Goal: Task Accomplishment & Management: Complete application form

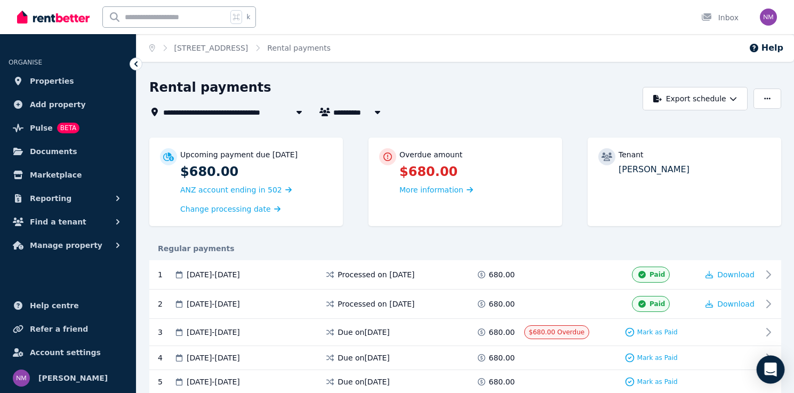
click at [773, 370] on icon "Open Intercom Messenger" at bounding box center [770, 370] width 12 height 14
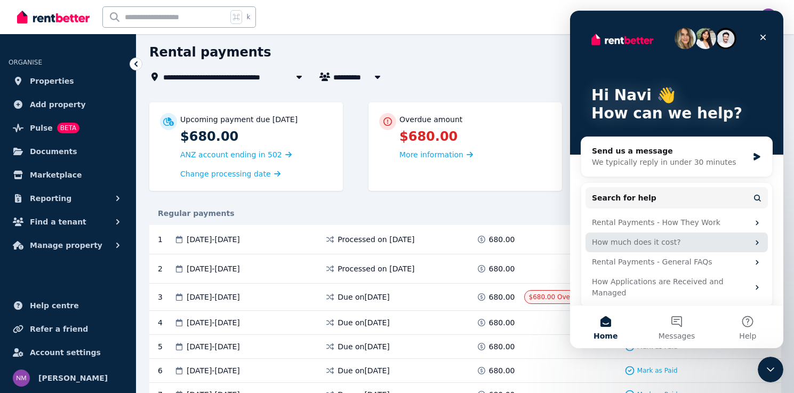
scroll to position [38, 0]
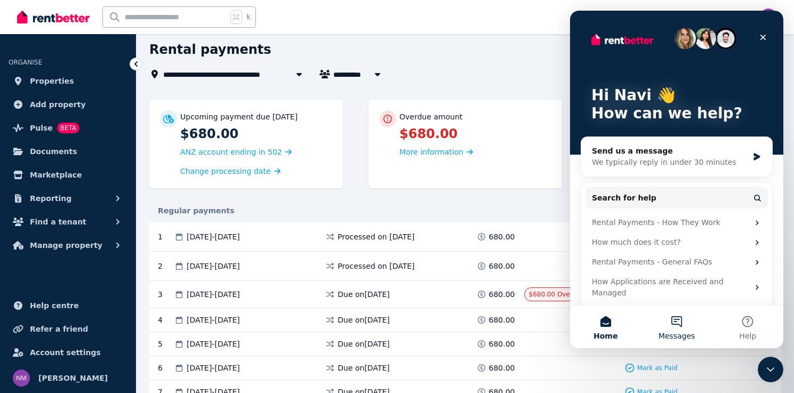
click at [679, 325] on button "Messages" at bounding box center [676, 327] width 71 height 43
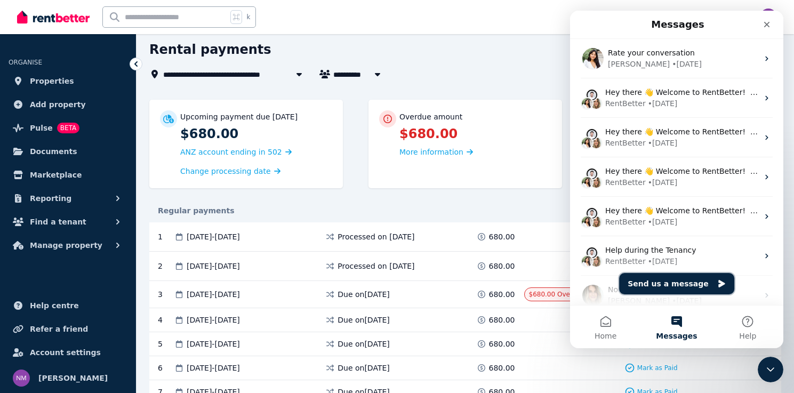
click at [705, 282] on button "Send us a message" at bounding box center [676, 283] width 115 height 21
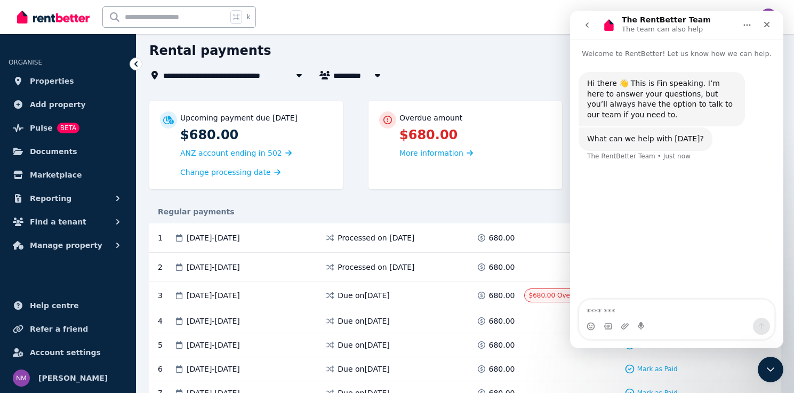
scroll to position [36, 0]
click at [614, 307] on textarea "**********" at bounding box center [676, 292] width 195 height 29
type textarea "**********"
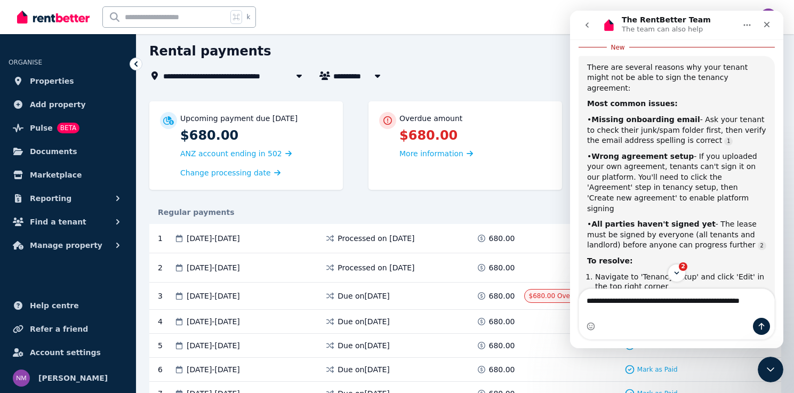
scroll to position [218, 0]
type textarea "**********"
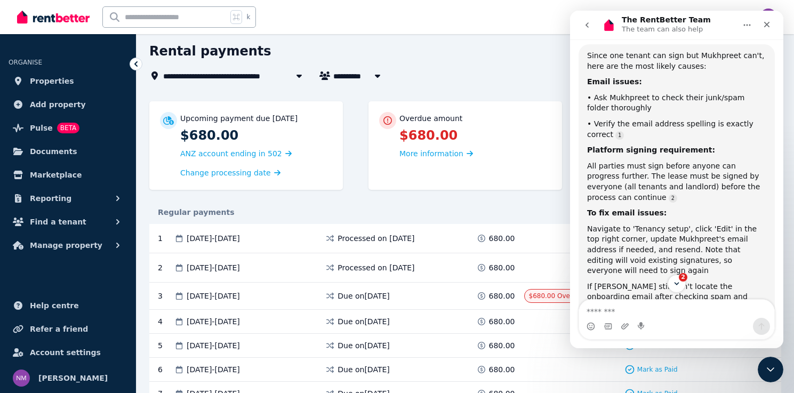
scroll to position [666, 0]
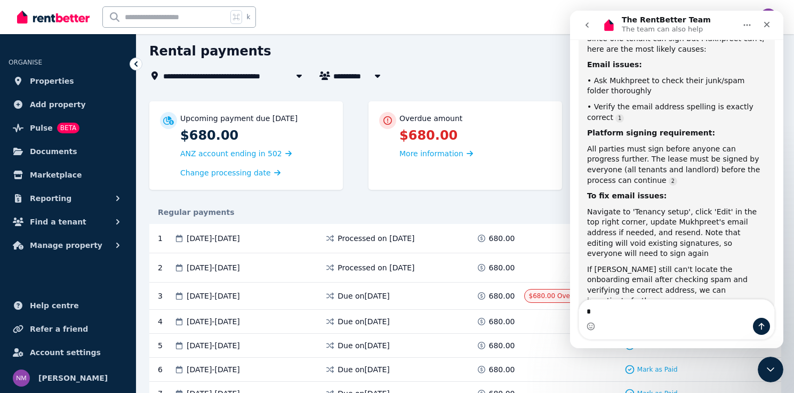
type textarea "**"
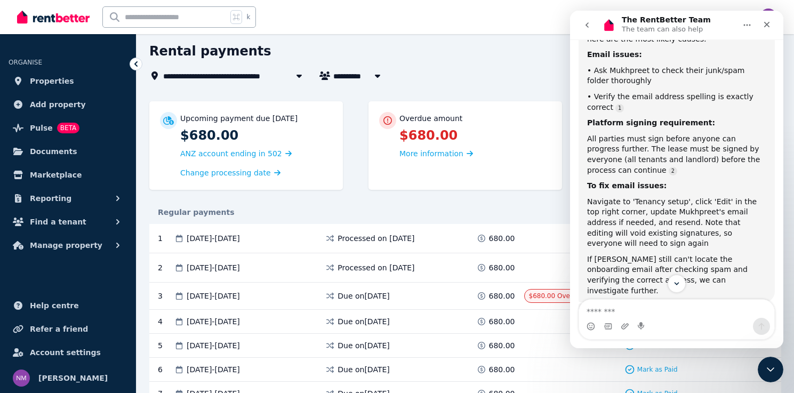
scroll to position [658, 0]
click at [42, 79] on span "Properties" at bounding box center [52, 81] width 44 height 13
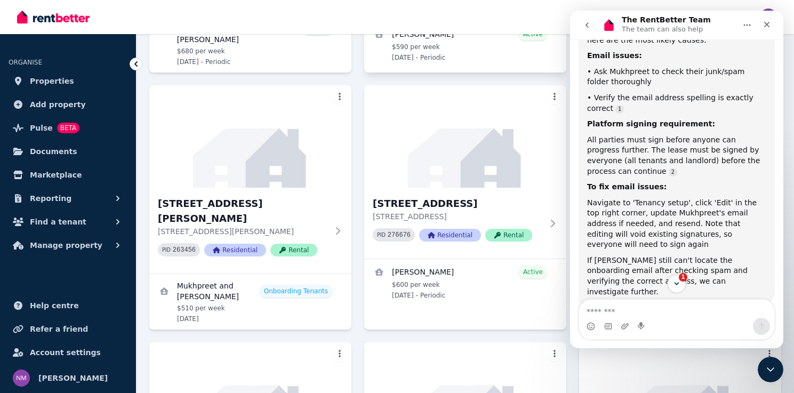
scroll to position [281, 0]
click at [259, 196] on h3 "[STREET_ADDRESS][PERSON_NAME]" at bounding box center [243, 211] width 170 height 30
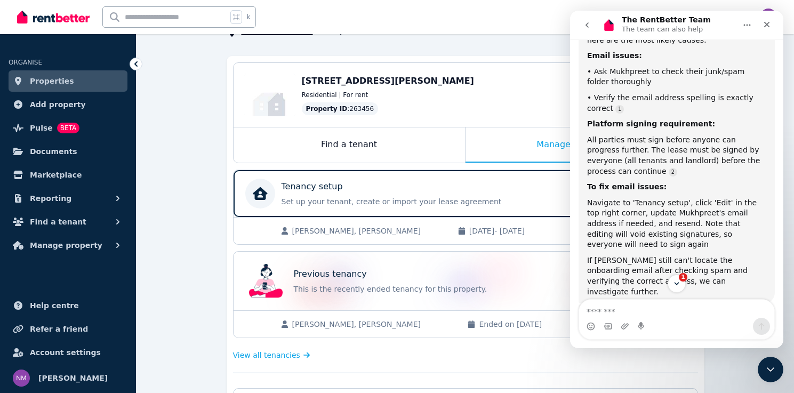
scroll to position [80, 0]
click at [394, 198] on p "Set up your tenant, create or import your lease agreement" at bounding box center [443, 201] width 323 height 11
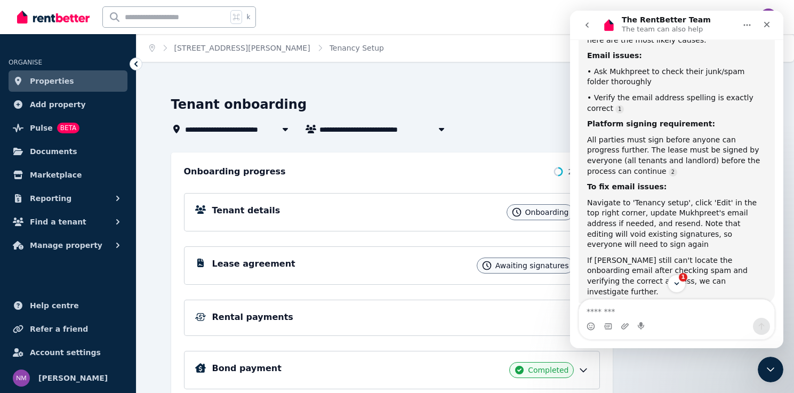
scroll to position [766, 0]
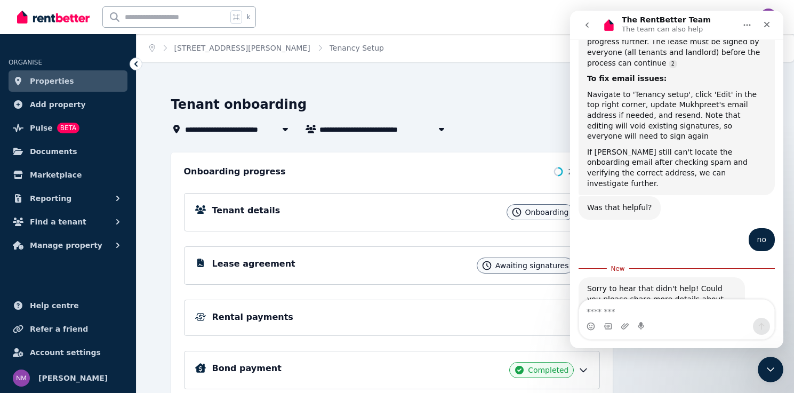
click at [661, 326] on div "Intercom messenger" at bounding box center [676, 326] width 195 height 17
click at [644, 316] on textarea "Message…" at bounding box center [676, 309] width 195 height 18
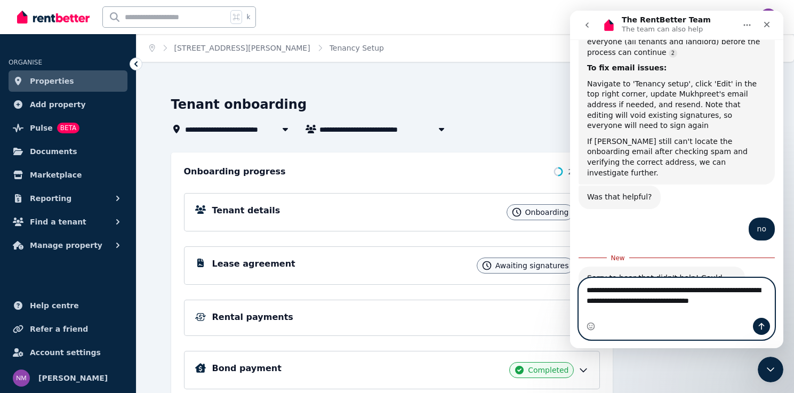
scroll to position [787, 0]
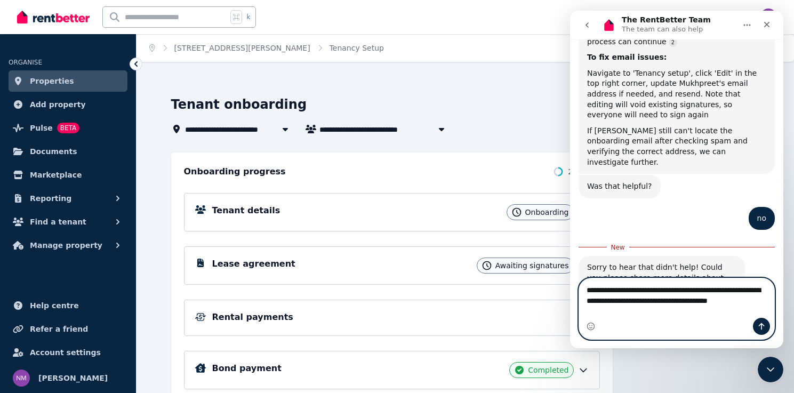
type textarea "**********"
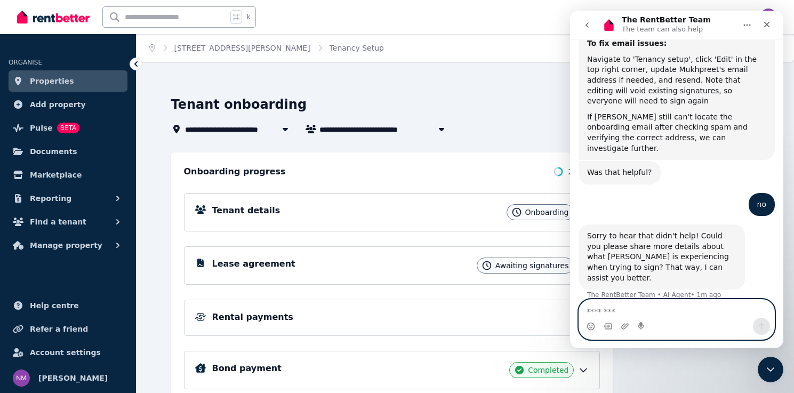
scroll to position [836, 0]
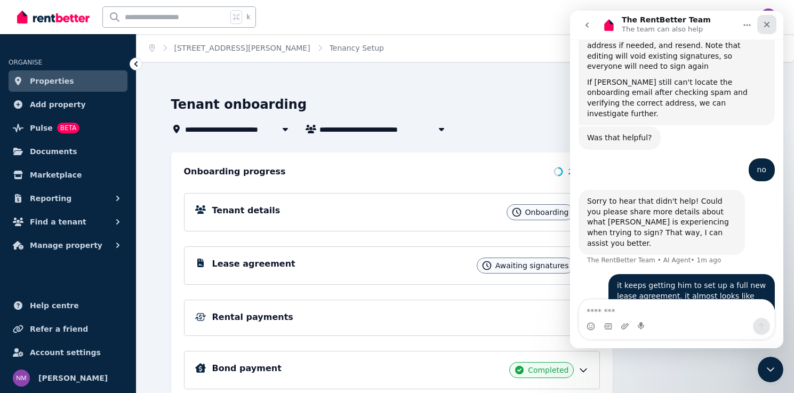
click at [771, 27] on div "Close" at bounding box center [766, 24] width 19 height 19
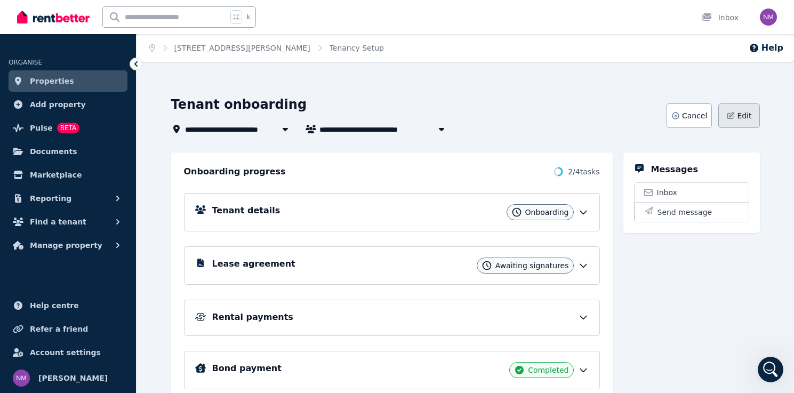
click at [745, 114] on span "Edit" at bounding box center [744, 115] width 14 height 11
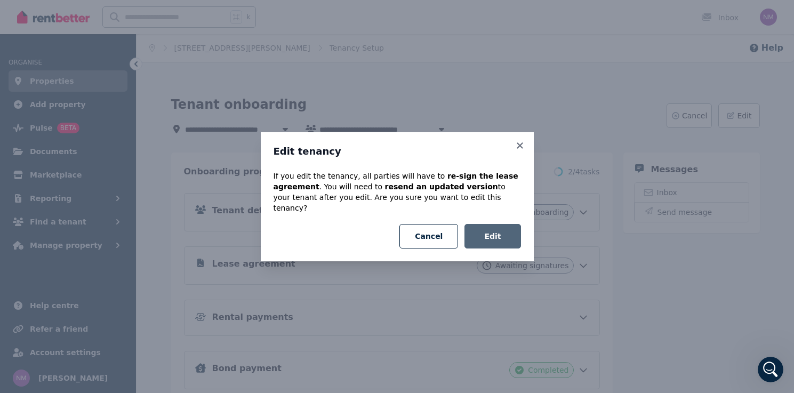
click at [505, 234] on button "Edit" at bounding box center [493, 236] width 56 height 25
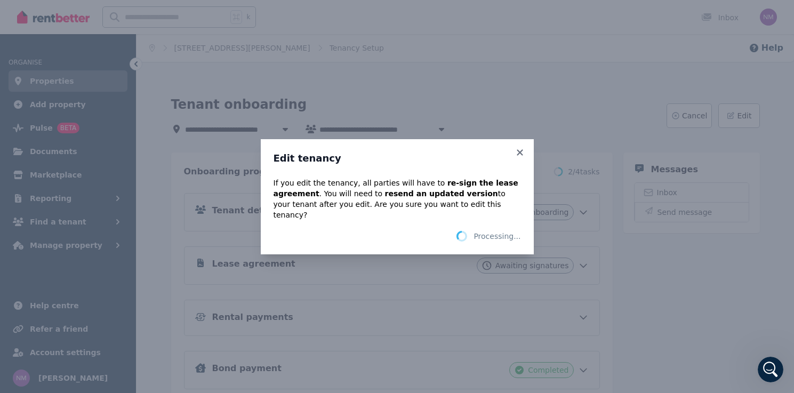
scroll to position [995, 0]
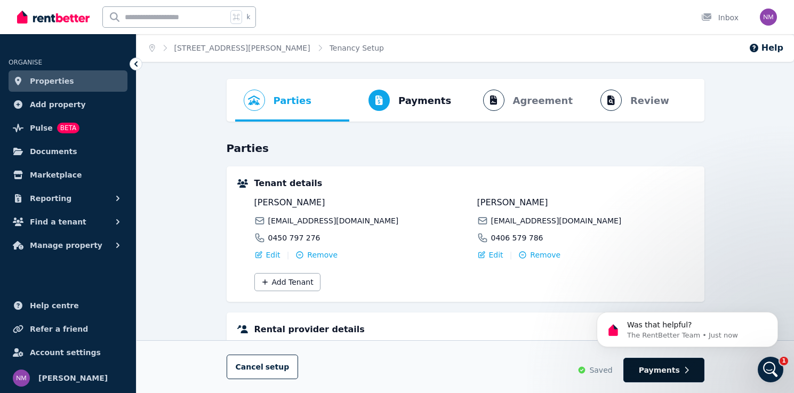
click at [663, 371] on span "Payments" at bounding box center [659, 370] width 41 height 11
select select "**********"
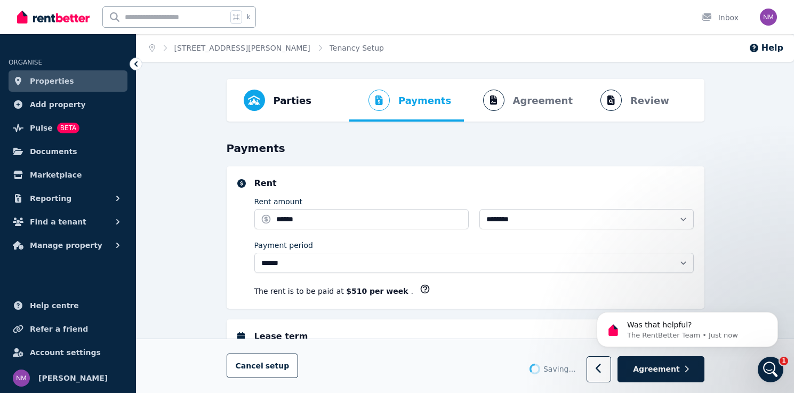
select select "**********"
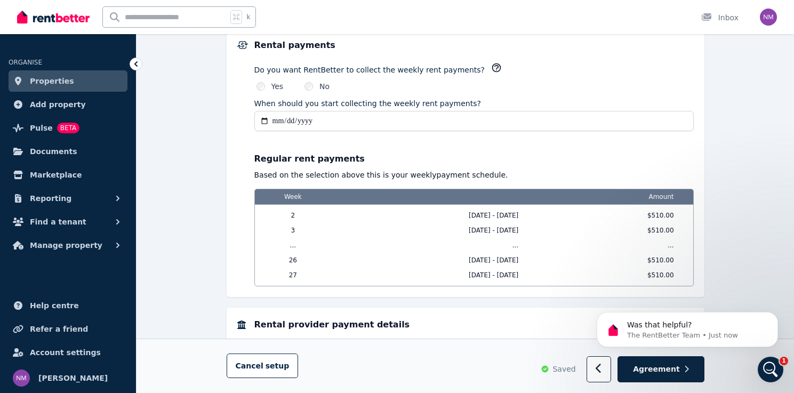
scroll to position [963, 0]
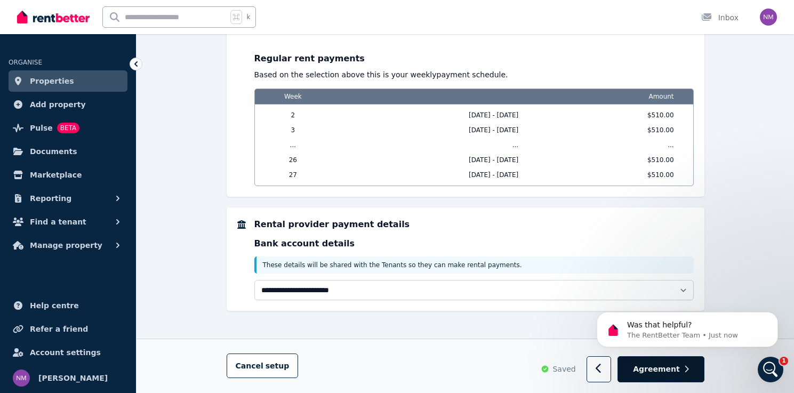
click at [677, 366] on span "Agreement" at bounding box center [656, 369] width 47 height 11
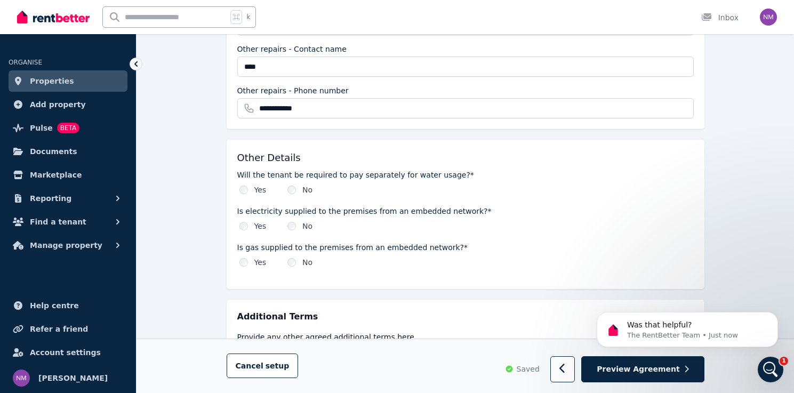
scroll to position [1255, 0]
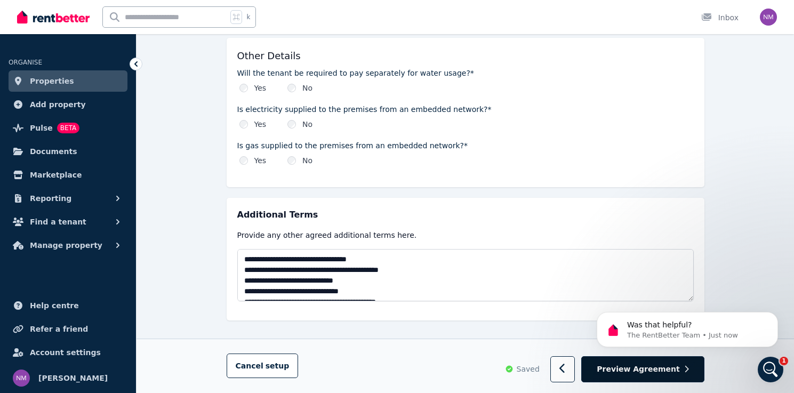
click at [683, 366] on button "Preview Agreement" at bounding box center [642, 370] width 123 height 26
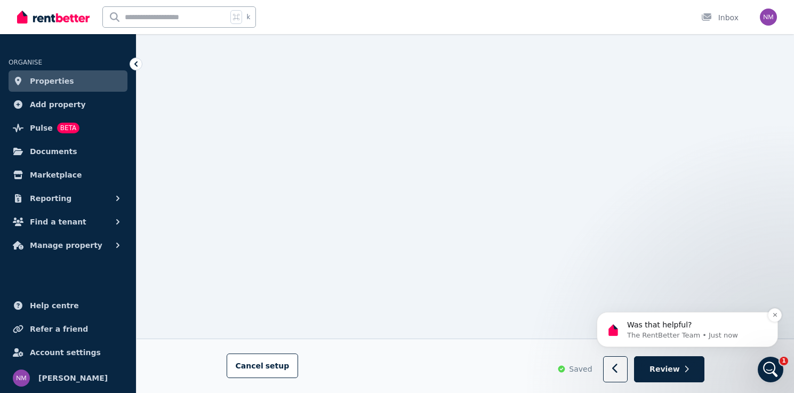
scroll to position [3800, 0]
click at [677, 369] on span "Review" at bounding box center [665, 369] width 30 height 11
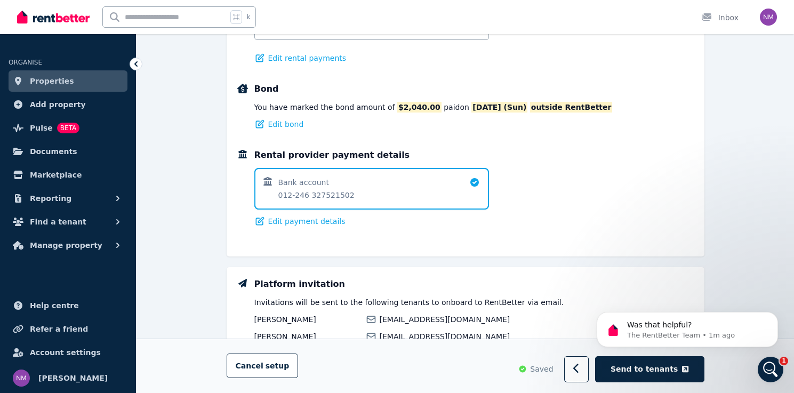
scroll to position [754, 0]
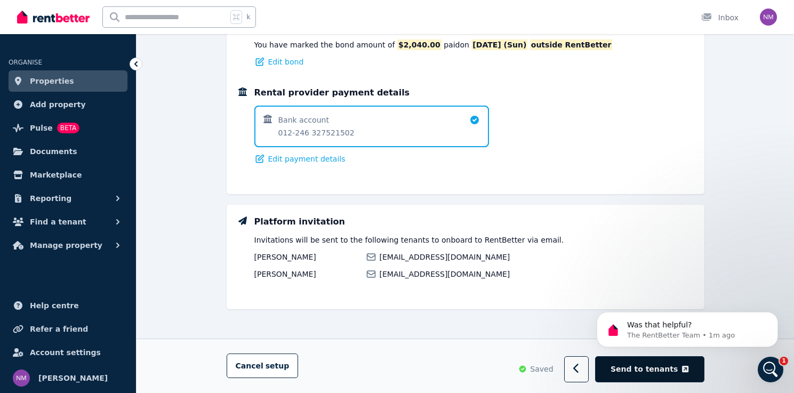
click at [667, 372] on span "Send to tenants" at bounding box center [644, 369] width 67 height 11
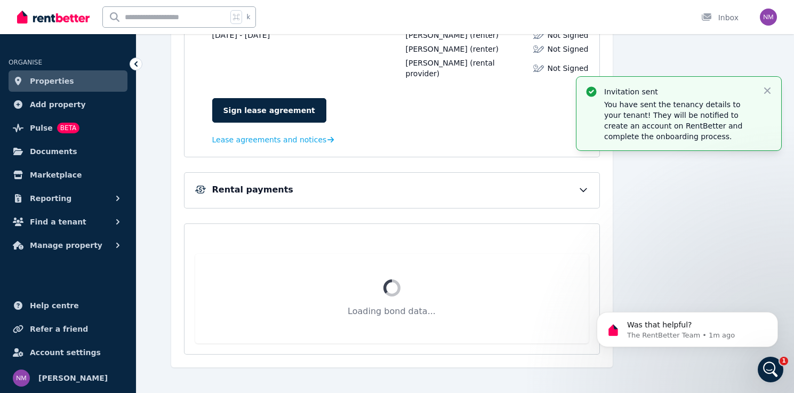
scroll to position [170, 0]
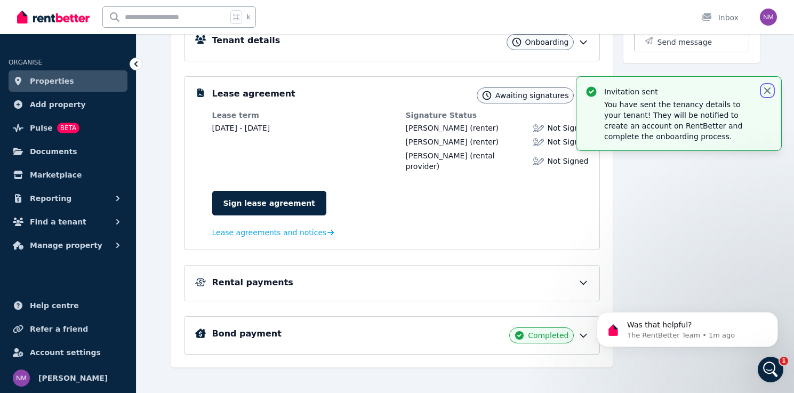
click at [769, 90] on icon "button" at bounding box center [767, 90] width 11 height 11
